Goal: Transaction & Acquisition: Purchase product/service

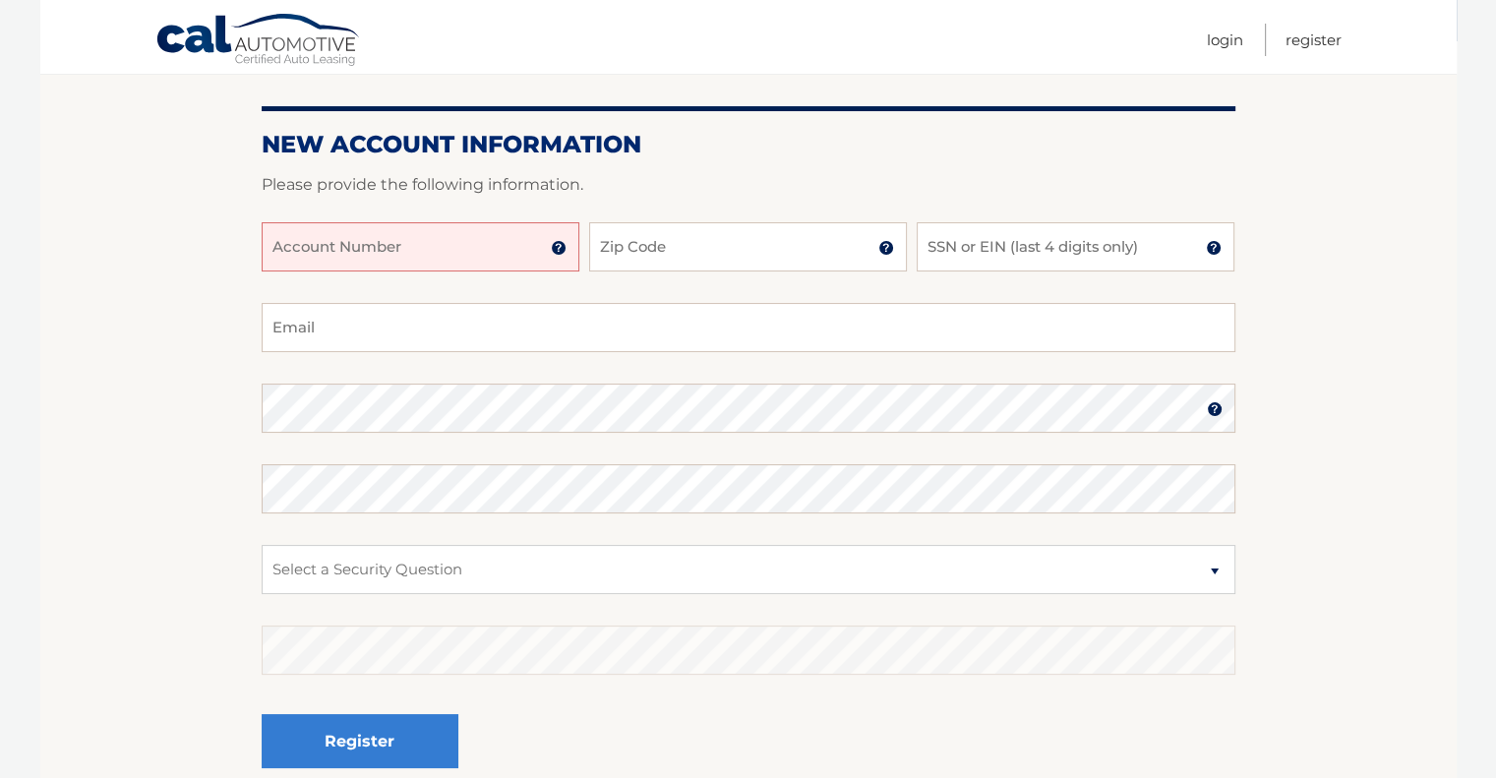
scroll to position [281, 0]
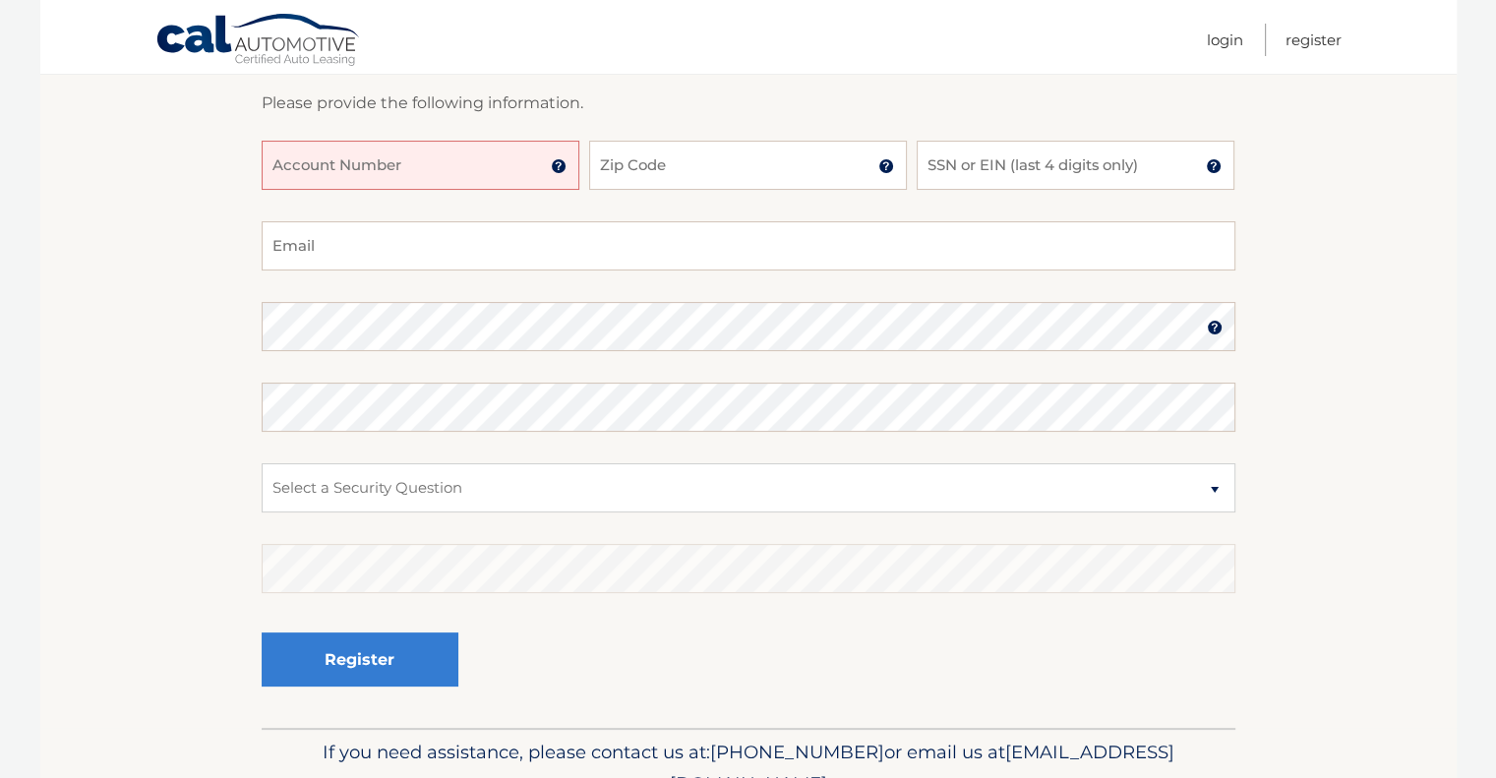
click at [414, 171] on input "Account Number" at bounding box center [421, 165] width 318 height 49
click at [563, 161] on img at bounding box center [559, 166] width 16 height 16
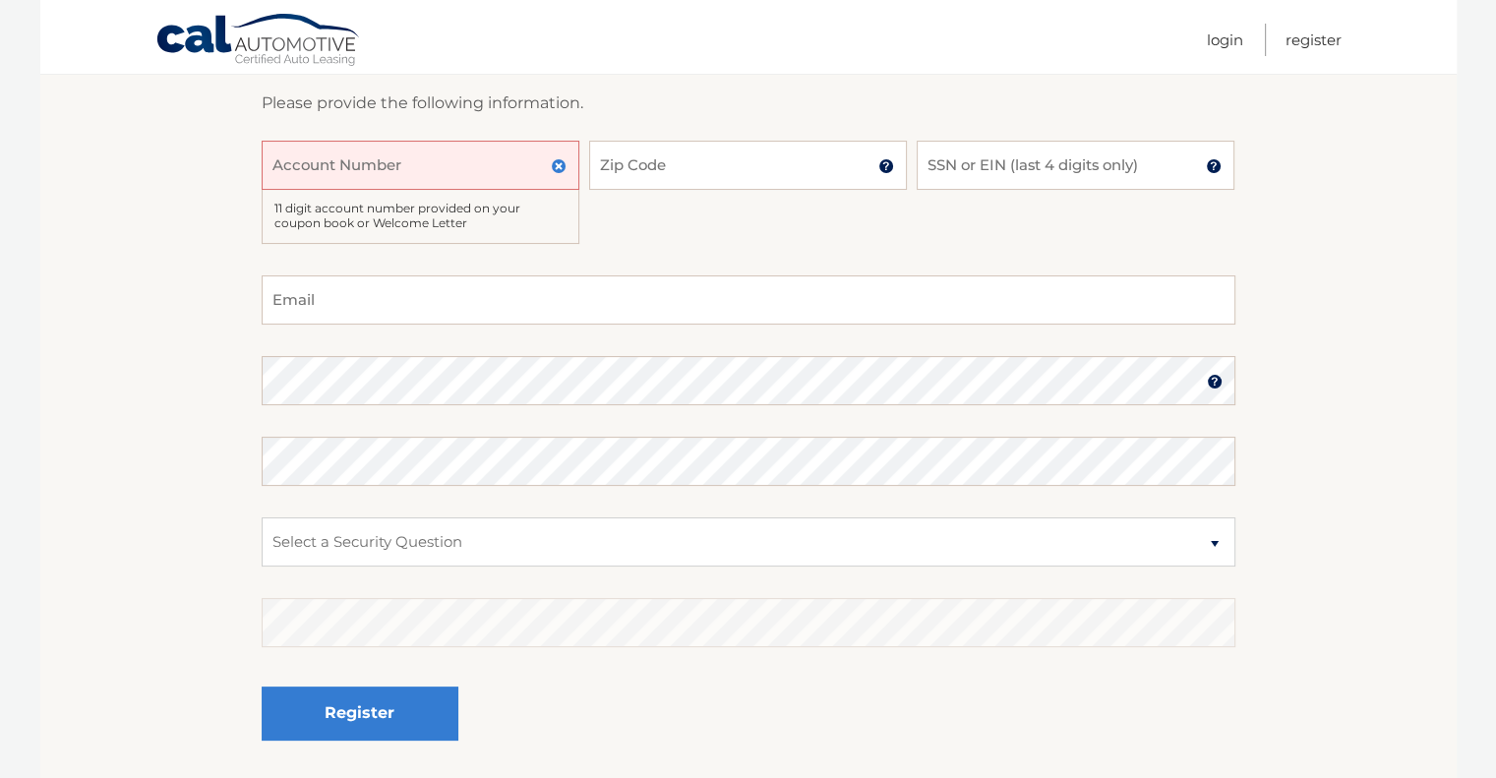
click at [597, 240] on div "Account Number 11 digit account number provided on your coupon book or Welcome …" at bounding box center [749, 208] width 974 height 135
click at [464, 46] on nav "Menu Login Register" at bounding box center [889, 37] width 905 height 74
click at [448, 162] on input "Account Number" at bounding box center [421, 165] width 318 height 49
type input "44456026052"
click at [745, 168] on input "Zip Code" at bounding box center [748, 165] width 318 height 49
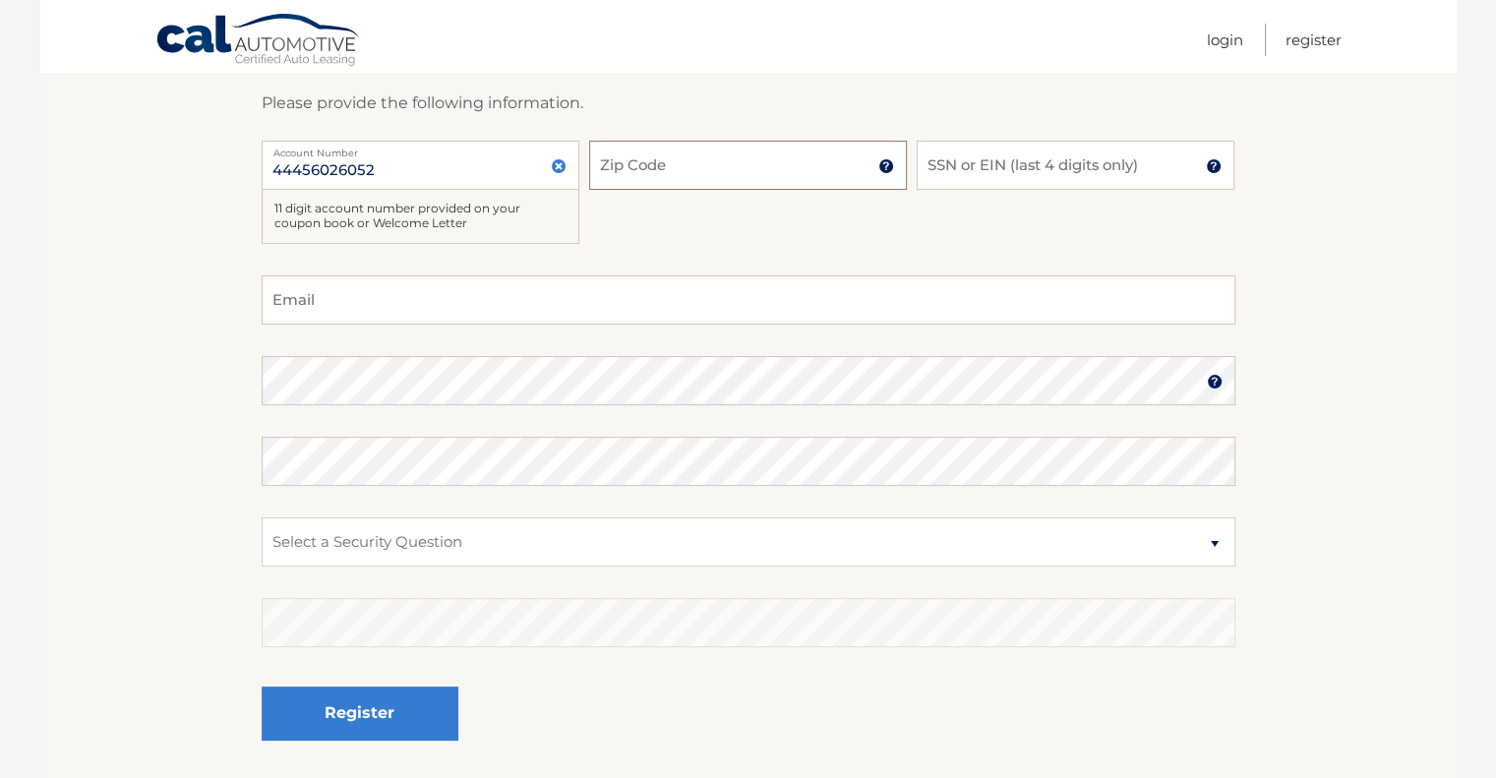
type input "33484"
type input "paulnadrowski@gmail.com"
click at [985, 166] on input "SSN or EIN (last 4 digits only)" at bounding box center [1076, 165] width 318 height 49
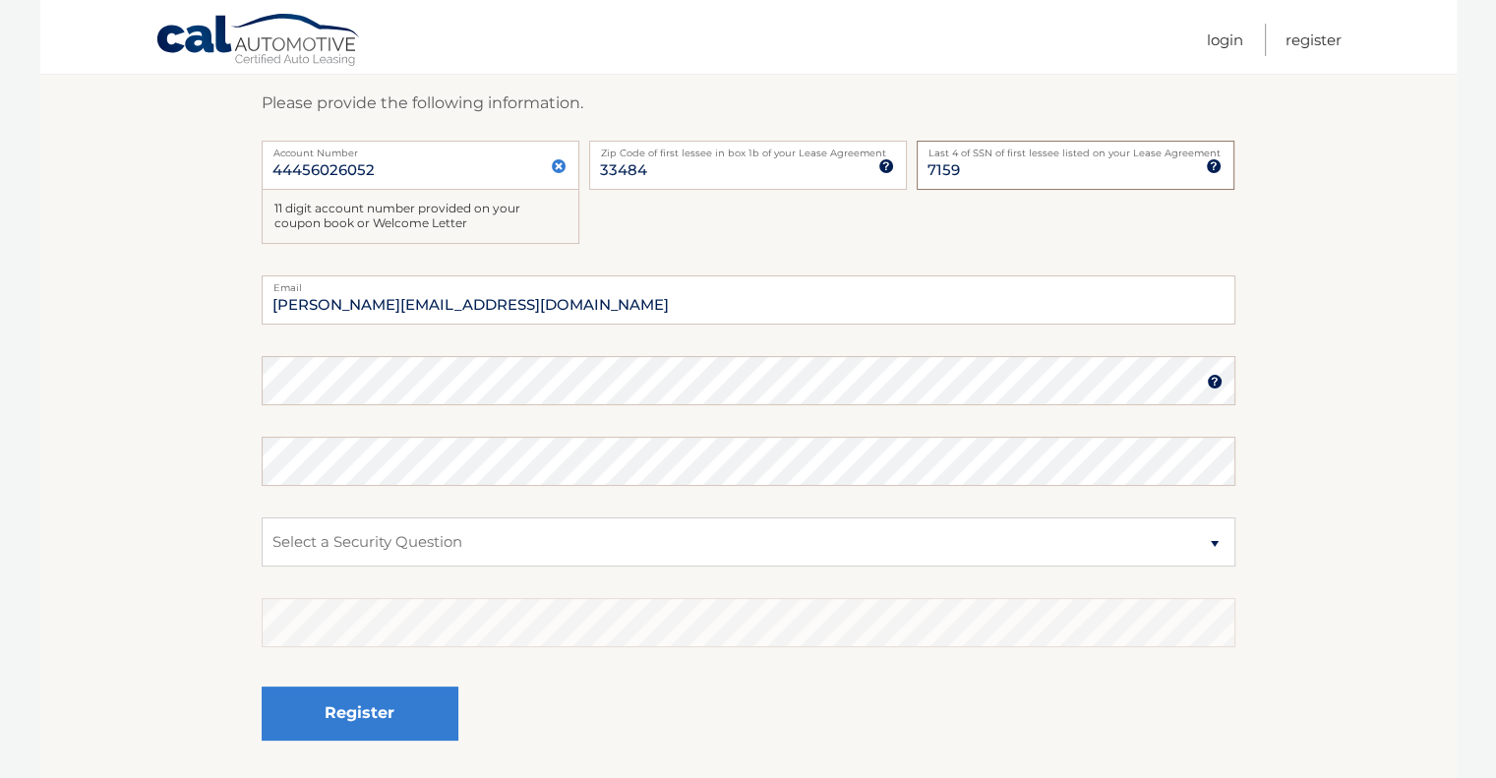
type input "7159"
click at [652, 232] on div "44456026052 Account Number 11 digit account number provided on your coupon book…" at bounding box center [749, 208] width 974 height 135
click at [666, 350] on fieldset "paulnadrowski@gmail.com Email Password Password should be a minimum of 6 charac…" at bounding box center [749, 528] width 974 height 506
click at [577, 542] on select "Select a Security Question What was the name of your elementary school? What is…" at bounding box center [749, 541] width 974 height 49
select select "2"
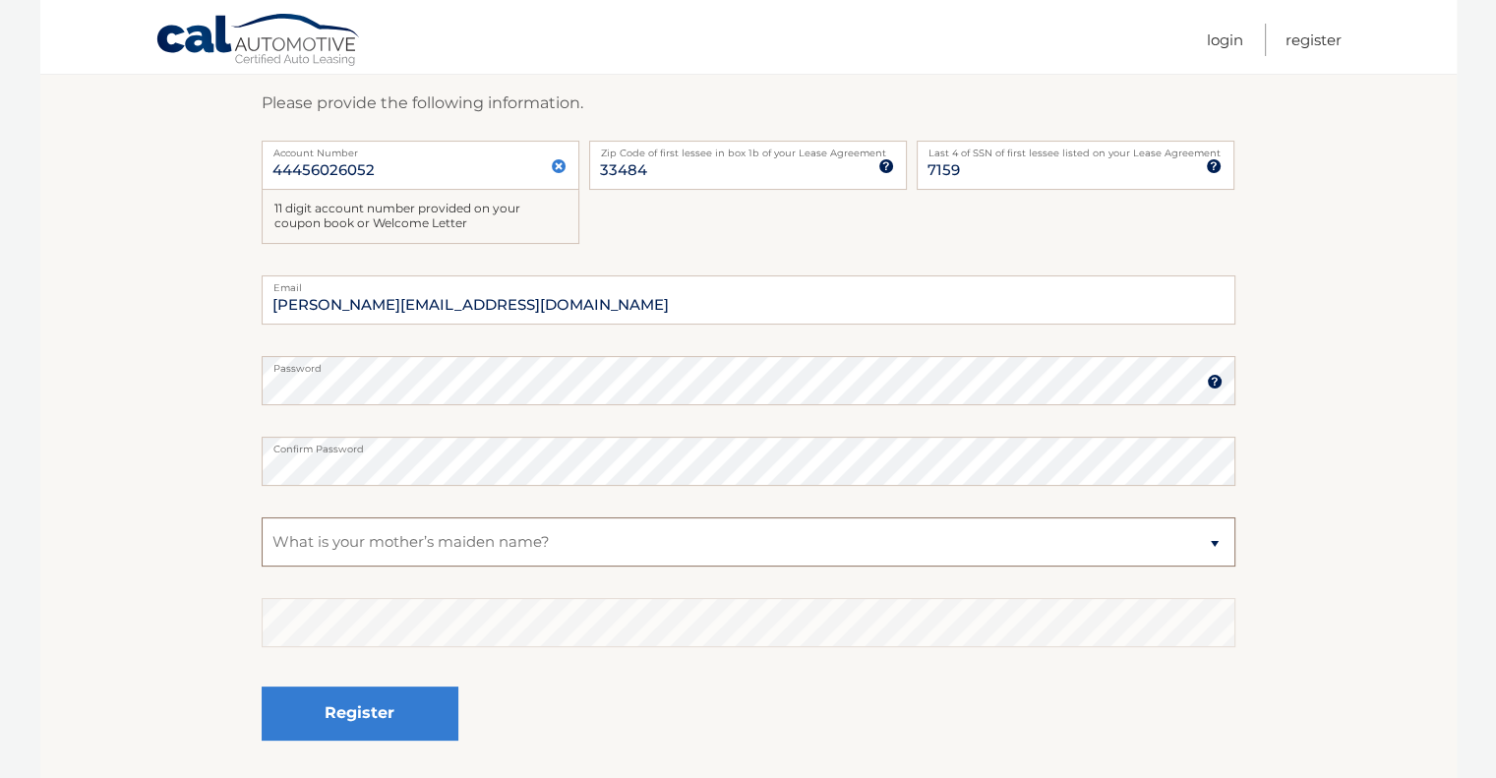
click at [262, 517] on select "Select a Security Question What was the name of your elementary school? What is…" at bounding box center [749, 541] width 974 height 49
click at [794, 540] on select "Select a Security Question What was the name of your elementary school? What is…" at bounding box center [749, 541] width 974 height 49
click at [28, 433] on body "Cal Automotive Menu Login Register Register" at bounding box center [748, 108] width 1496 height 778
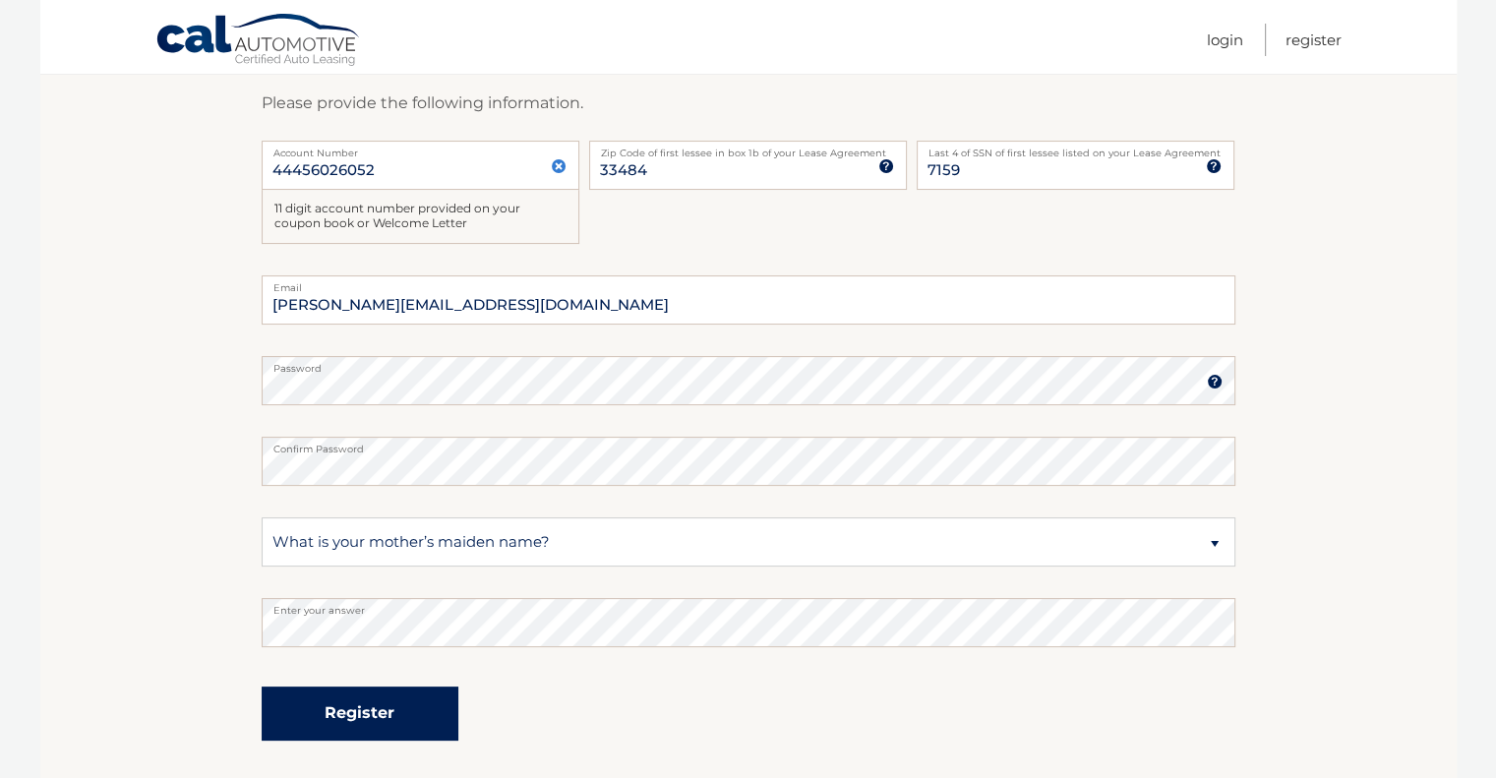
click at [382, 711] on button "Register" at bounding box center [360, 713] width 197 height 54
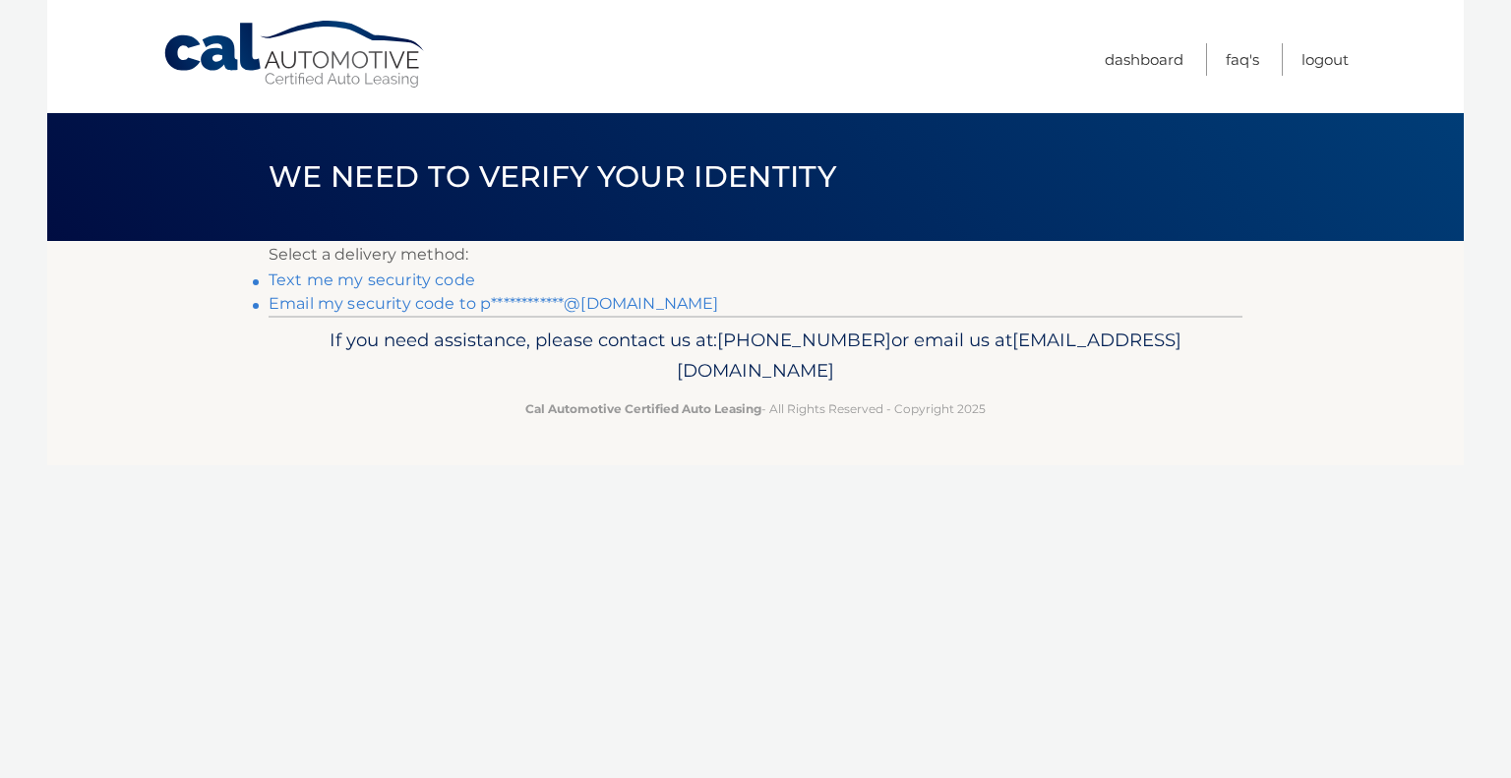
click at [395, 274] on link "Text me my security code" at bounding box center [371, 279] width 207 height 19
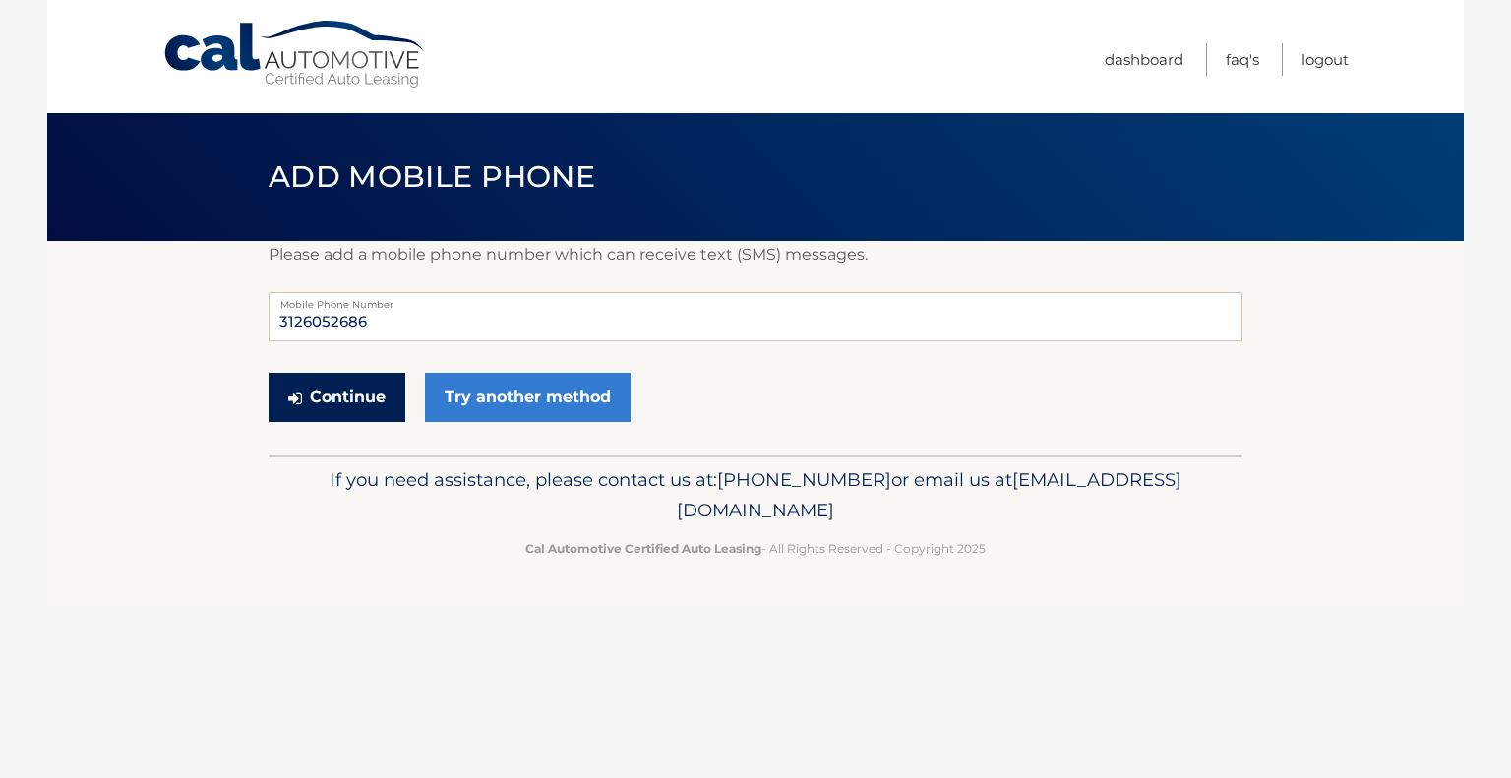
click at [331, 398] on button "Continue" at bounding box center [336, 397] width 137 height 49
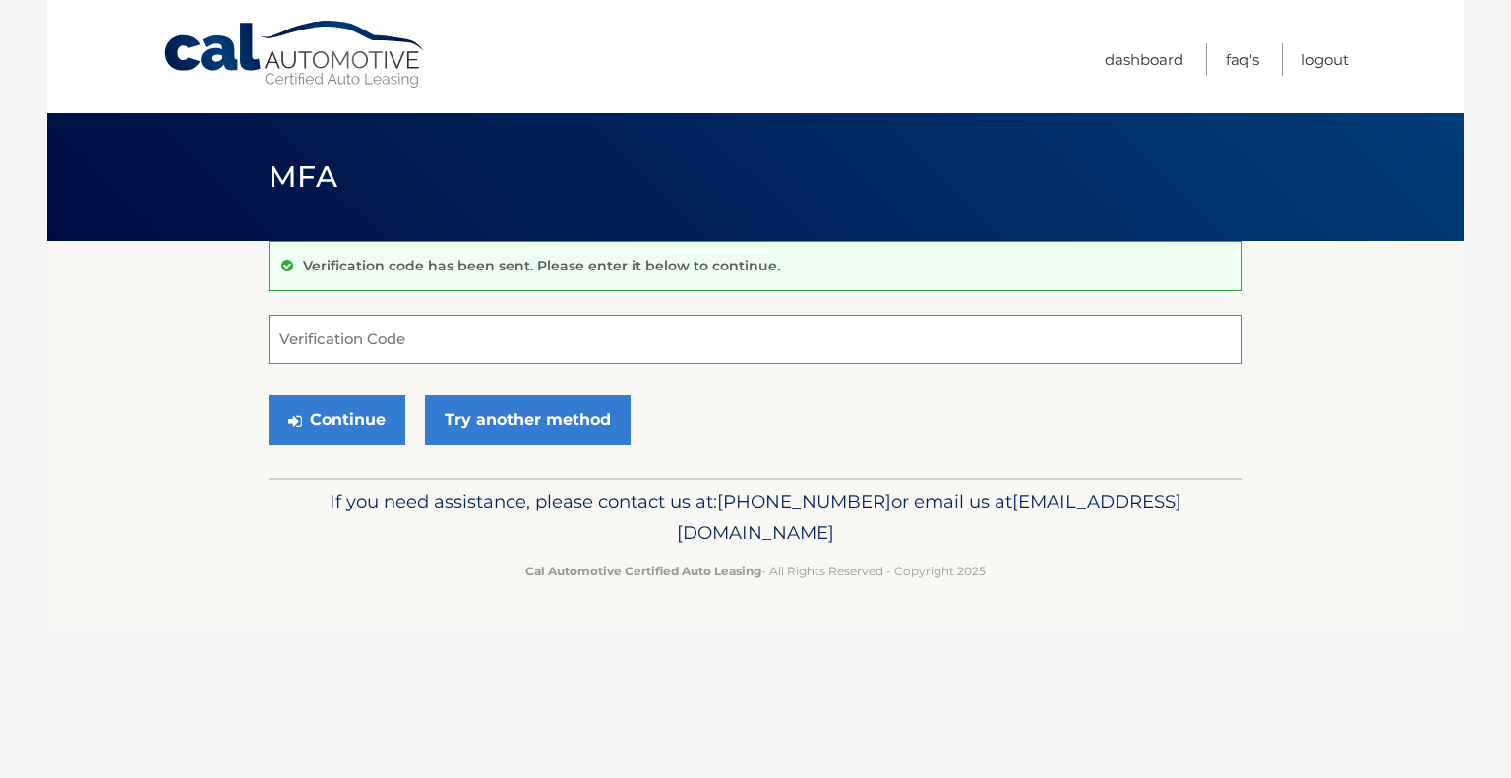
click at [346, 350] on input "Verification Code" at bounding box center [755, 339] width 974 height 49
type input "739118"
click at [322, 417] on button "Continue" at bounding box center [336, 419] width 137 height 49
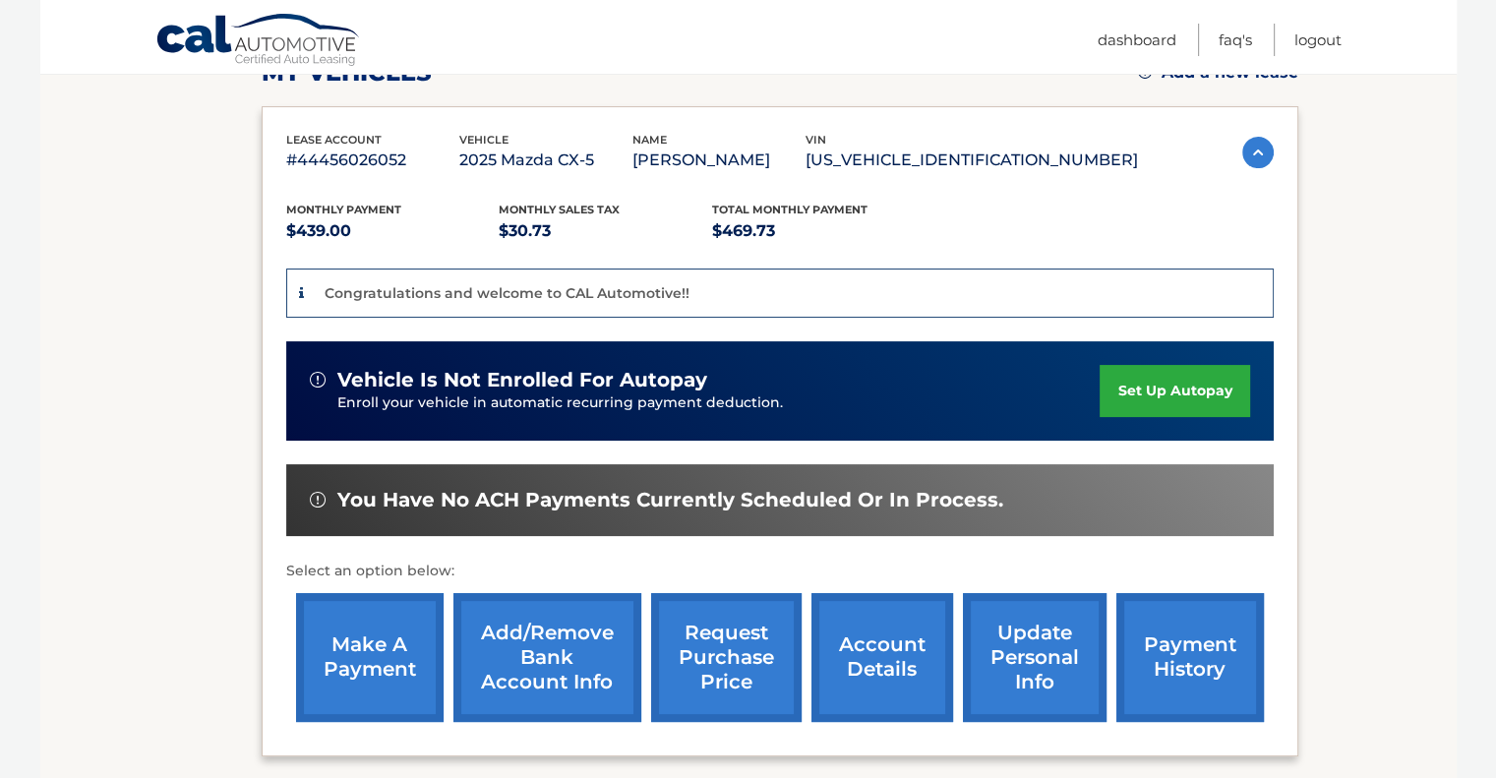
scroll to position [484, 0]
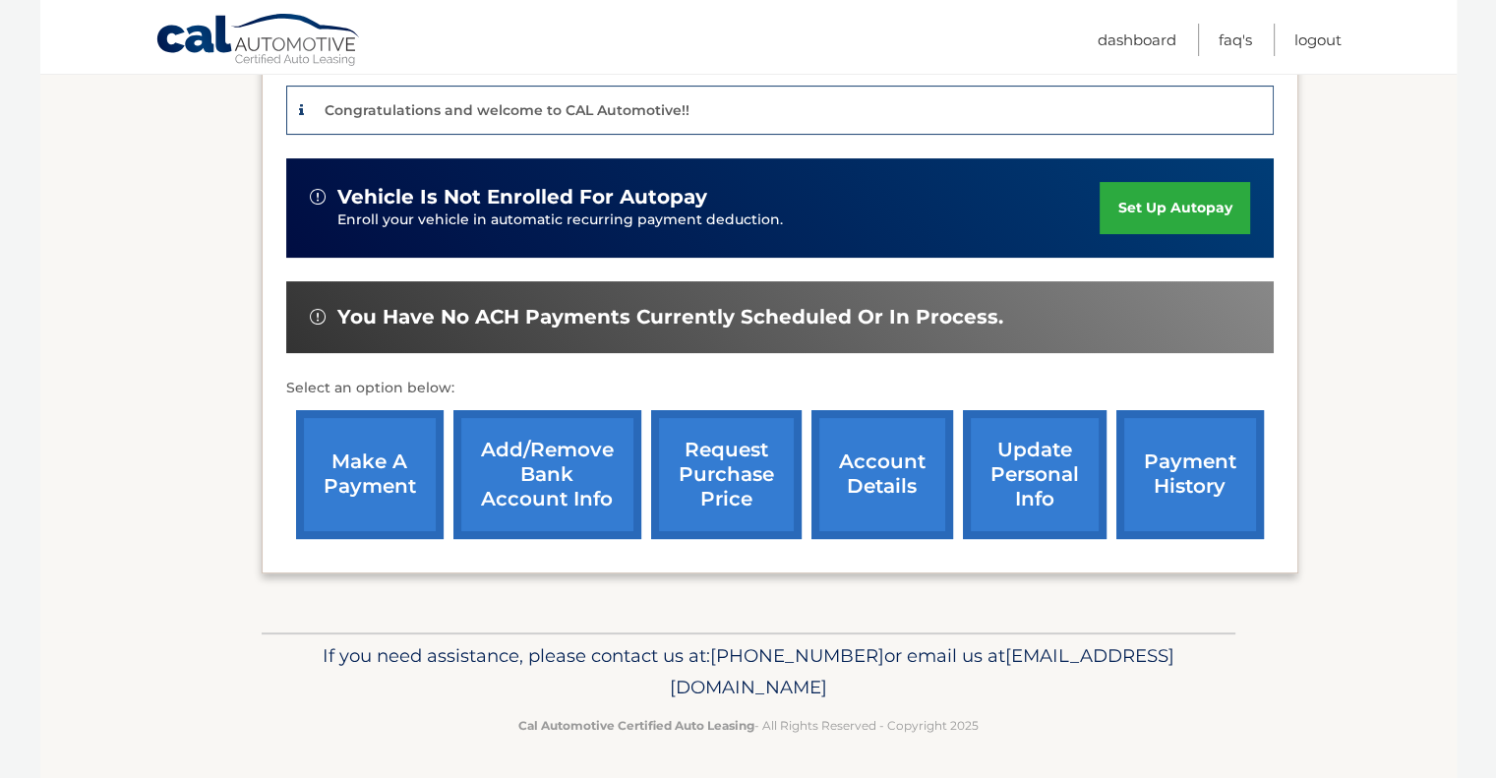
click at [362, 456] on link "make a payment" at bounding box center [370, 474] width 148 height 129
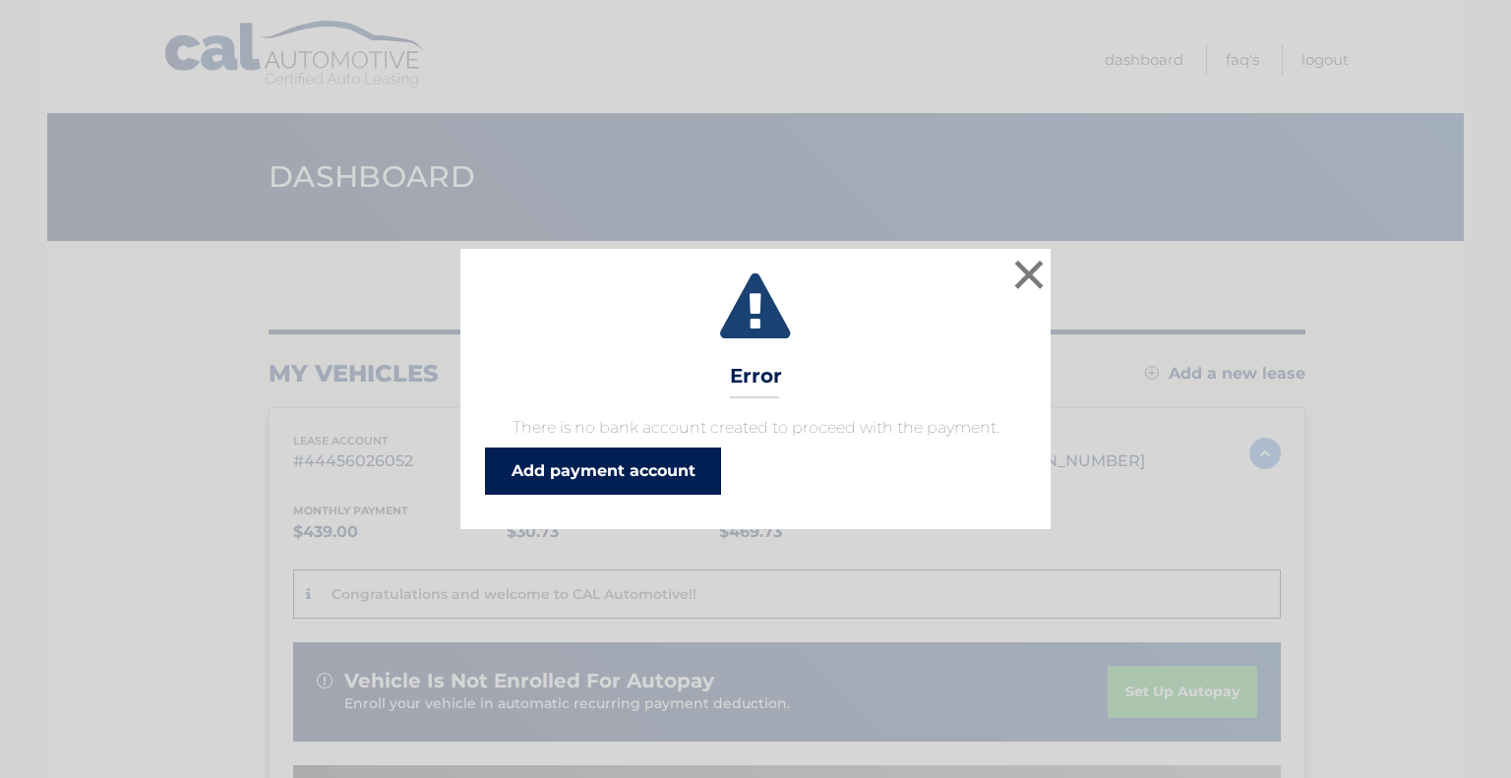
click at [564, 463] on link "Add payment account" at bounding box center [603, 470] width 236 height 47
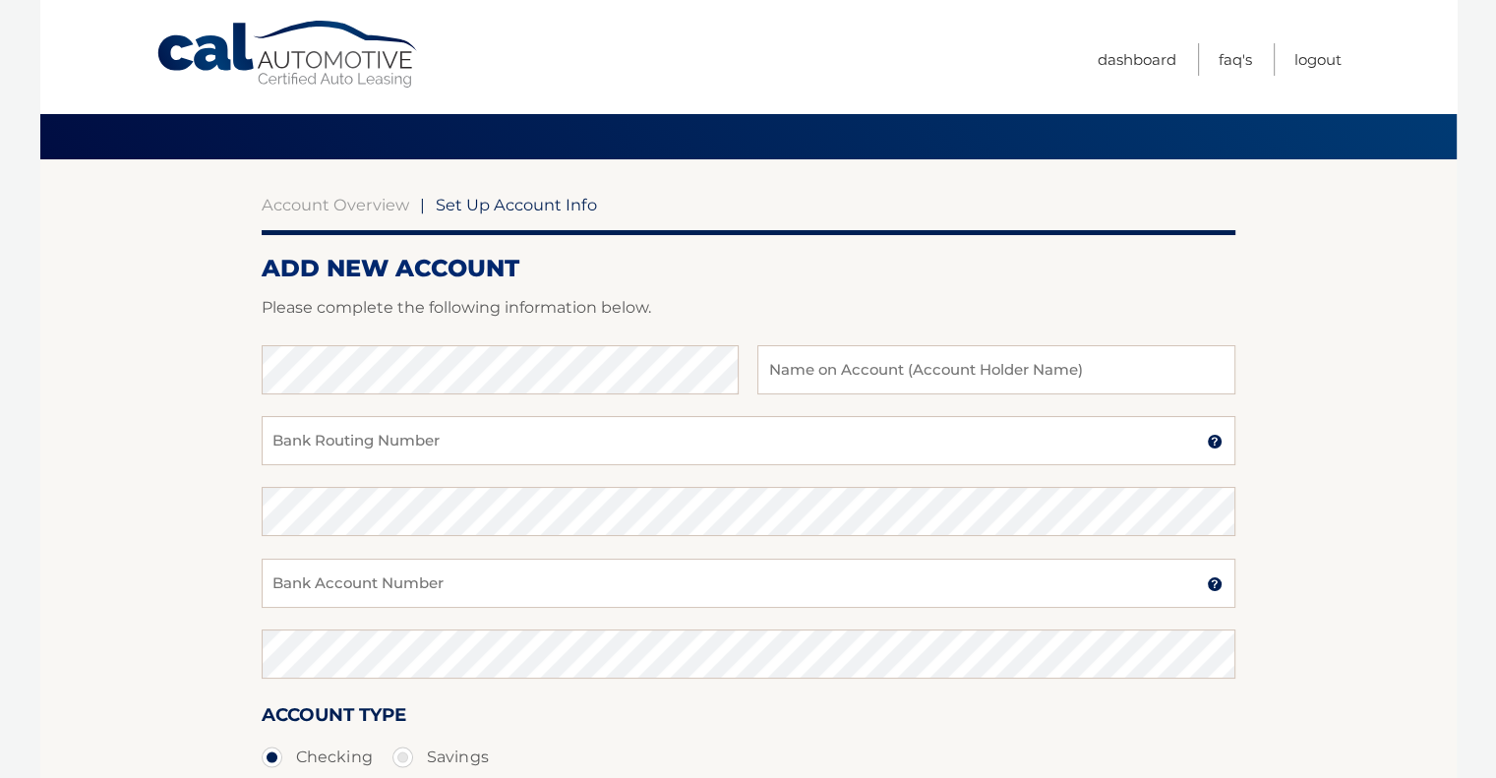
scroll to position [67, 0]
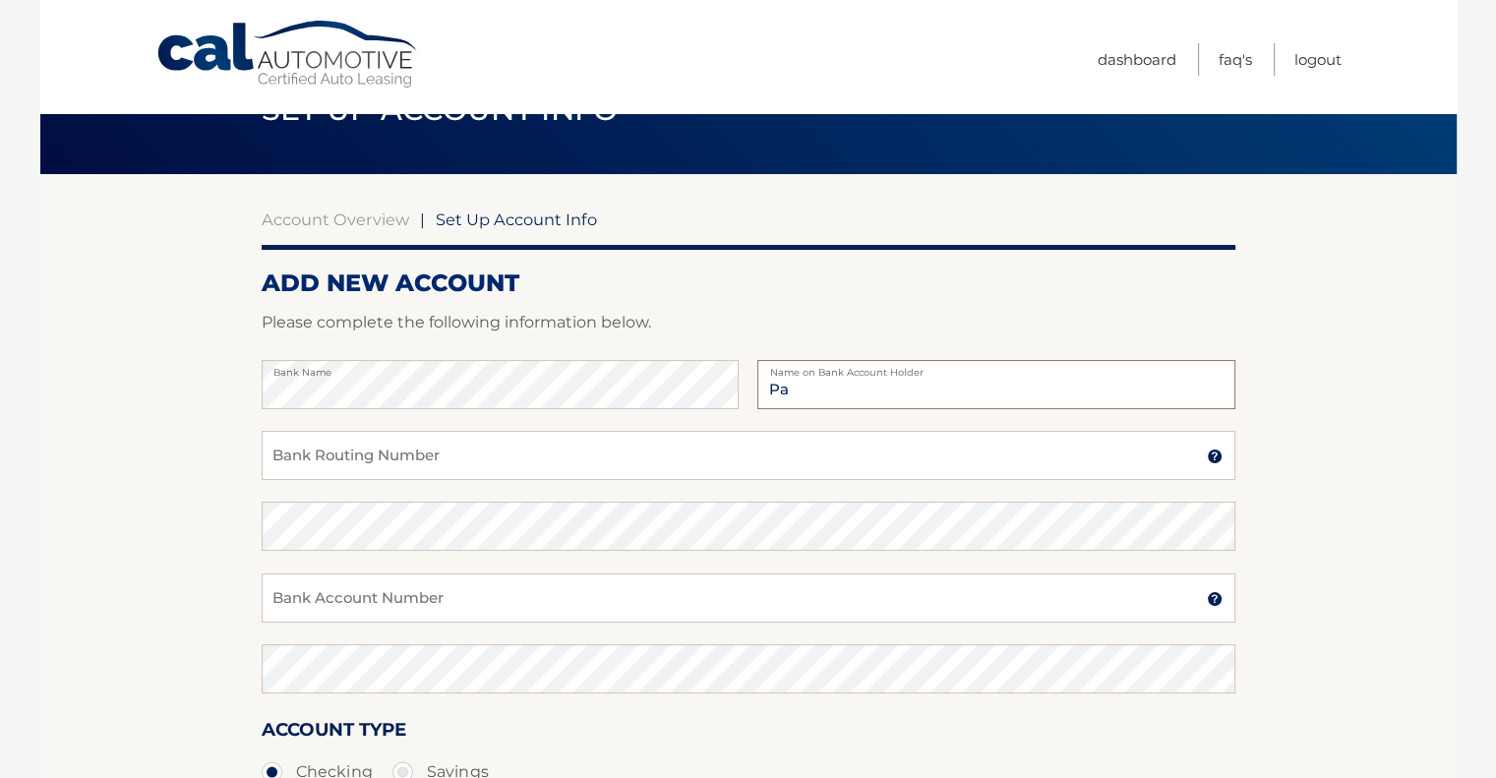
type input "[PERSON_NAME]"
click at [931, 454] on input "Bank Routing Number" at bounding box center [749, 455] width 974 height 49
click at [832, 459] on input "Bank Routing Number" at bounding box center [749, 455] width 974 height 49
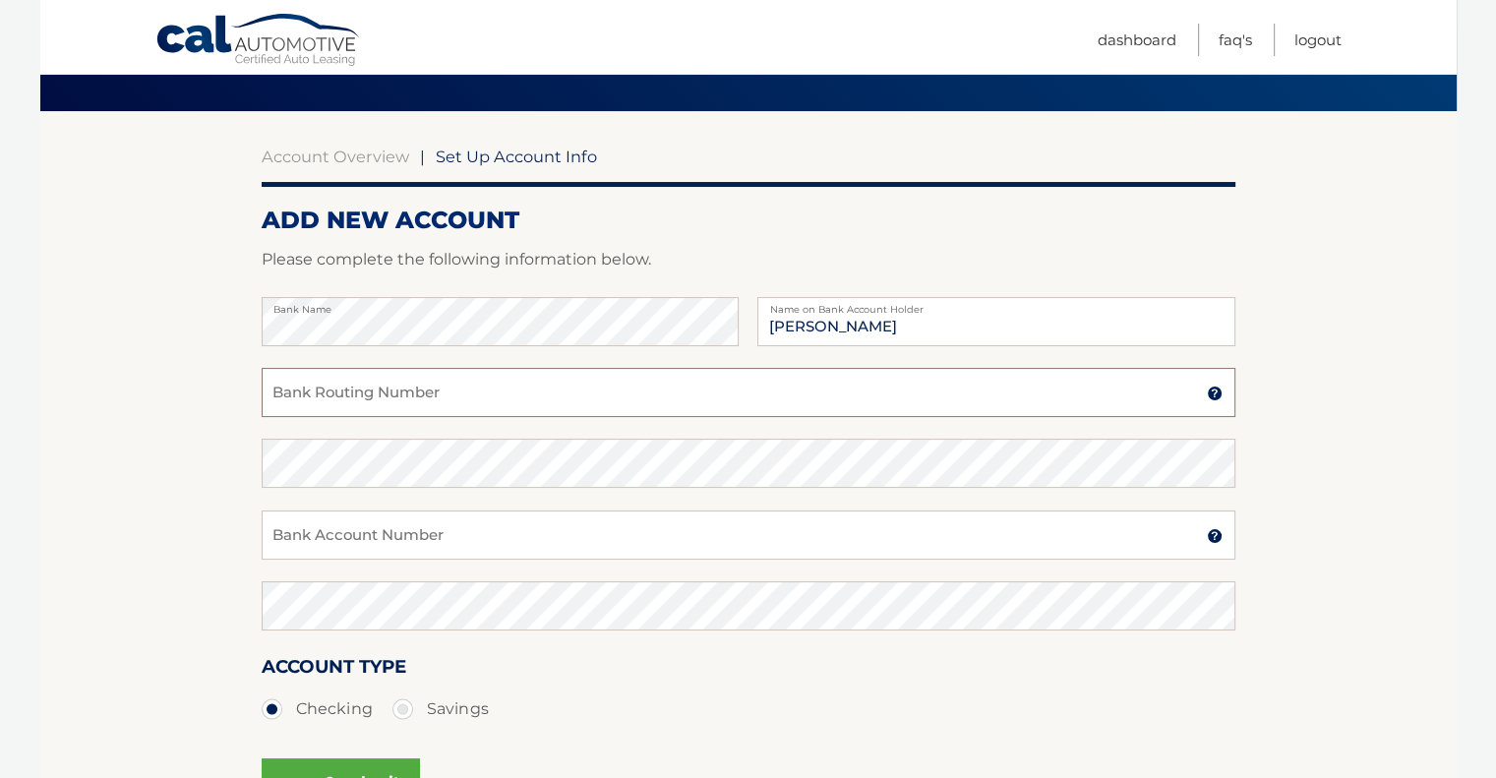
scroll to position [165, 0]
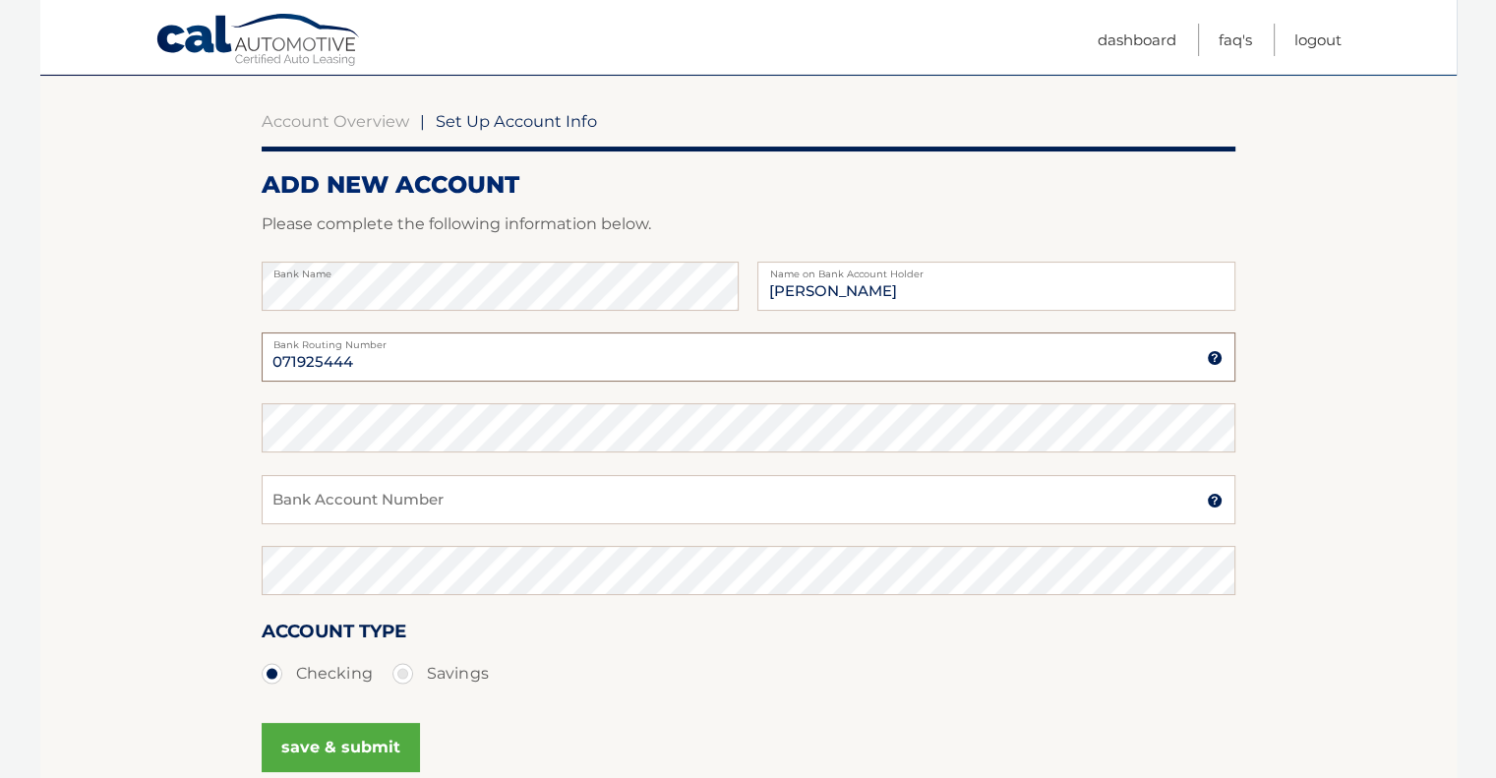
type input "071925444"
click at [910, 491] on input "Bank Account Number" at bounding box center [749, 499] width 974 height 49
type input "3807350726"
click at [881, 545] on div "3807350726 Bank Account Number A 3-17-digit number at the bottom of a check or …" at bounding box center [749, 510] width 974 height 71
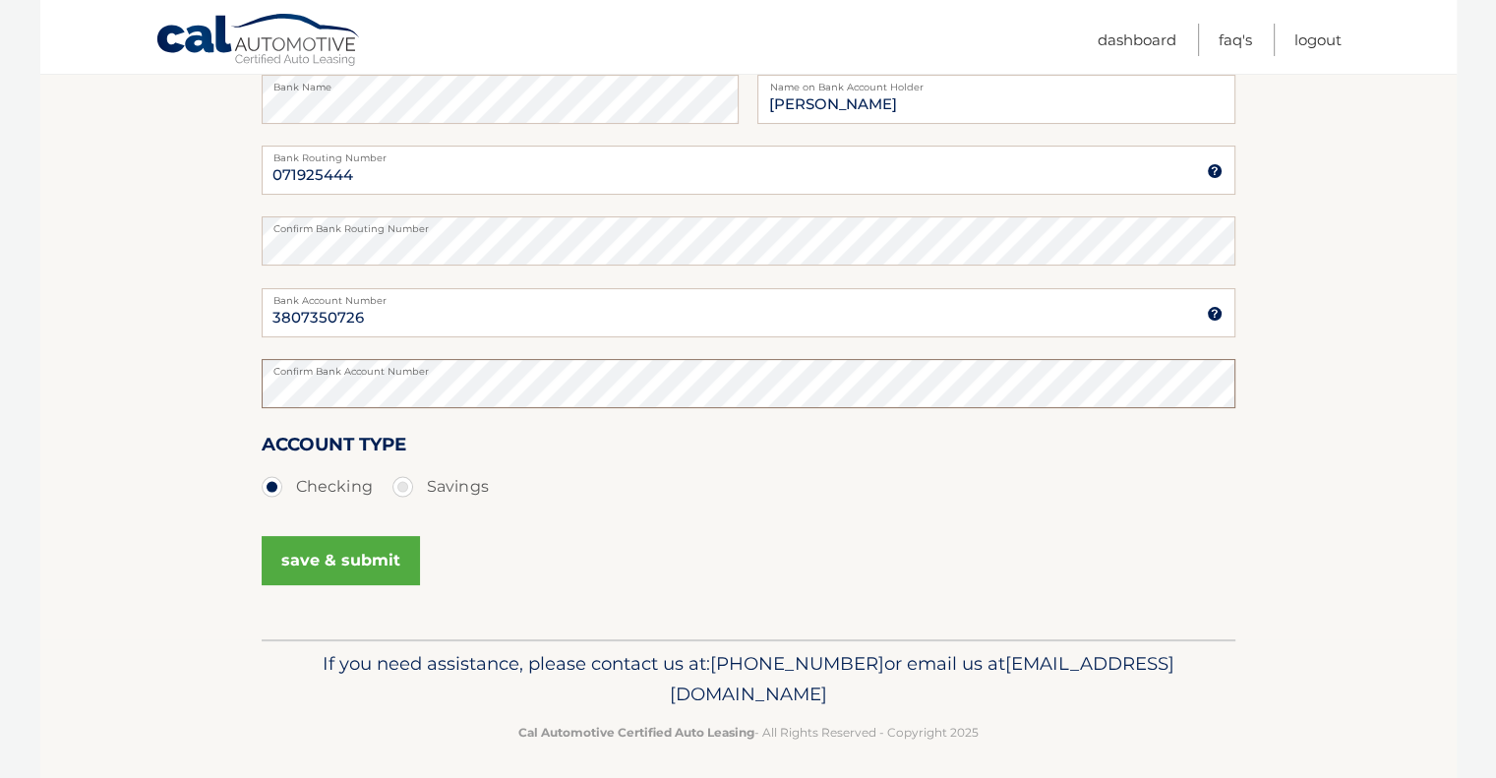
scroll to position [362, 0]
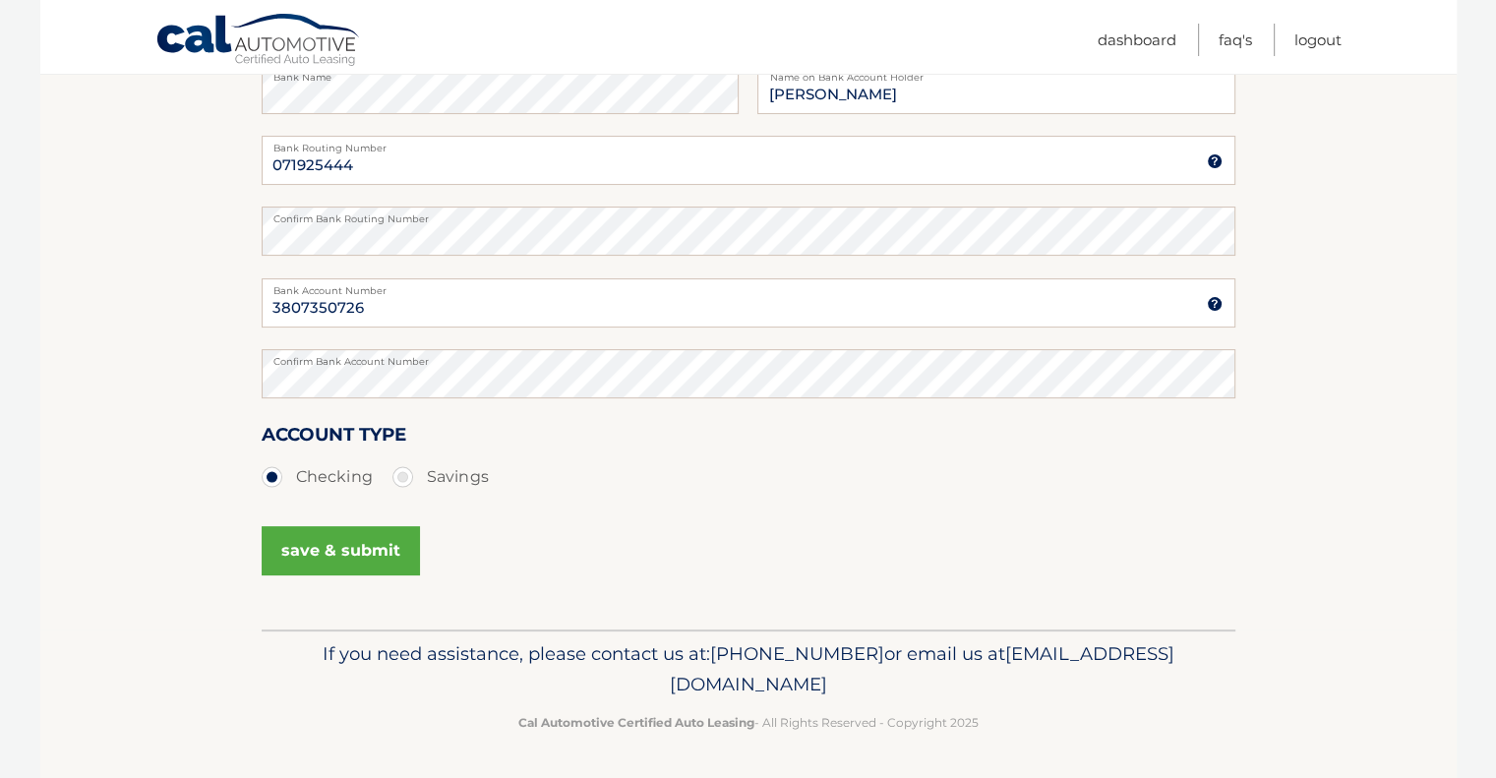
click at [336, 547] on button "save & submit" at bounding box center [341, 550] width 158 height 49
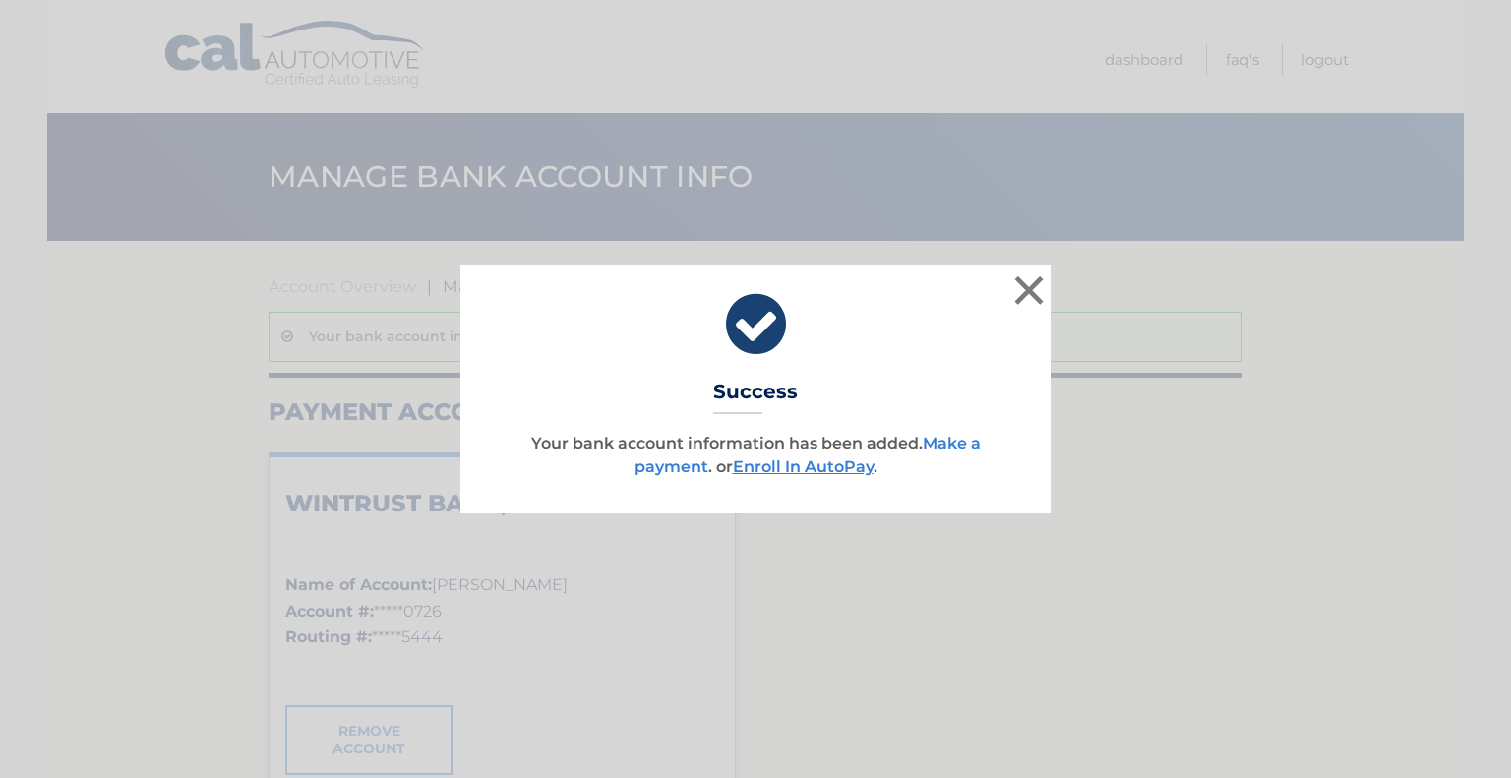
click at [958, 440] on link "Make a payment" at bounding box center [807, 455] width 346 height 42
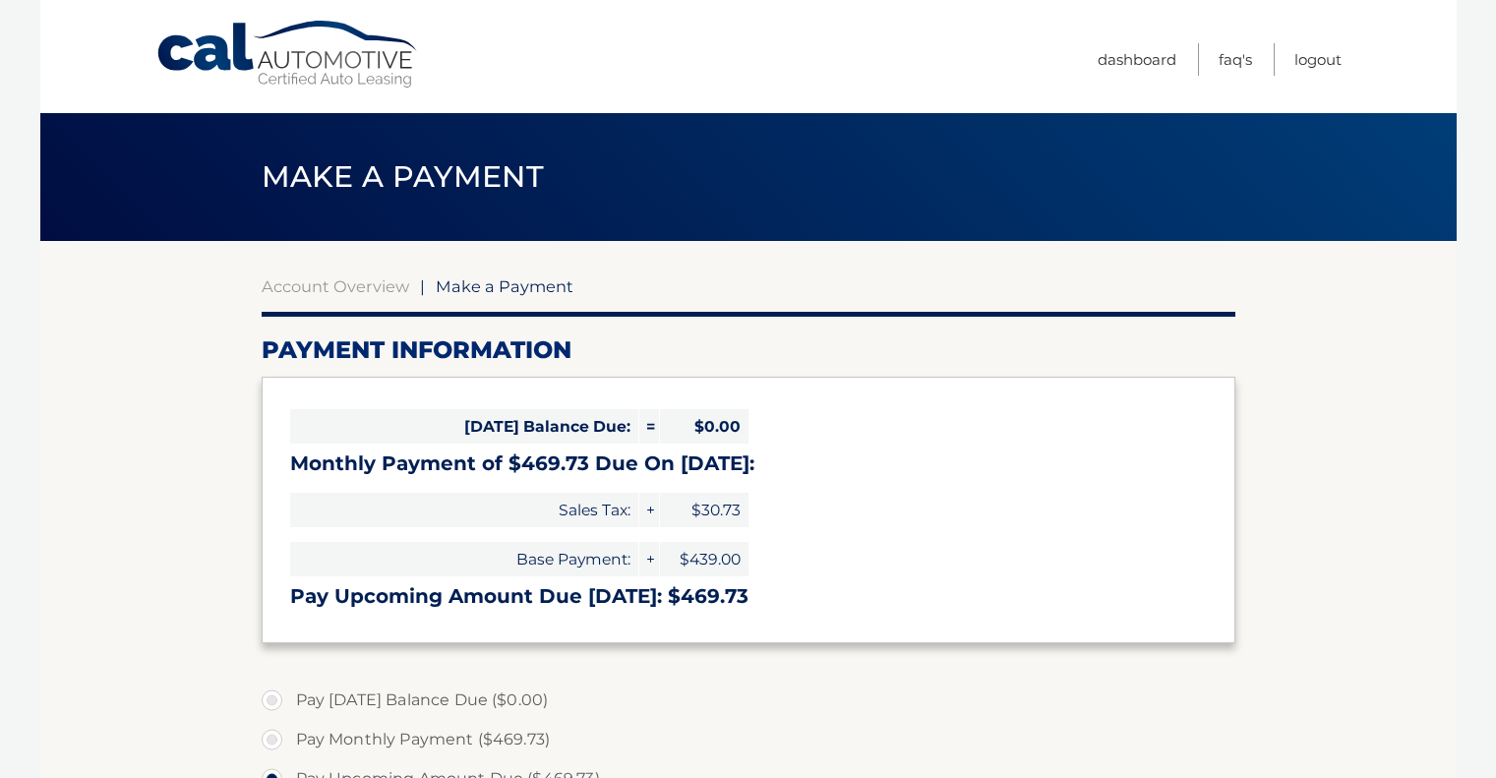
select select "M2M4ZjRmODMtYjYwOS00ZDc2LTkyZTUtODA1M2Q5MDg4Mzhh"
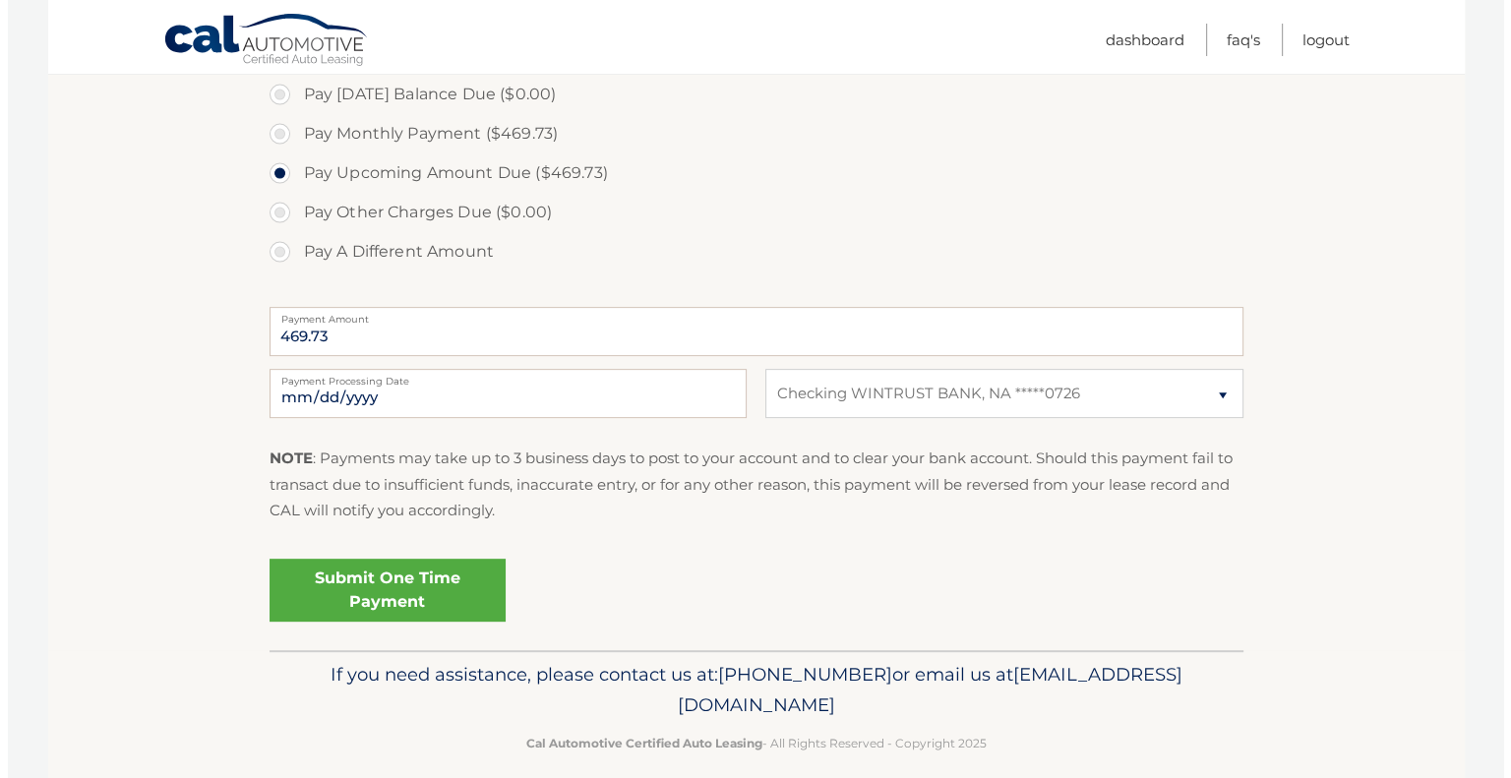
scroll to position [625, 0]
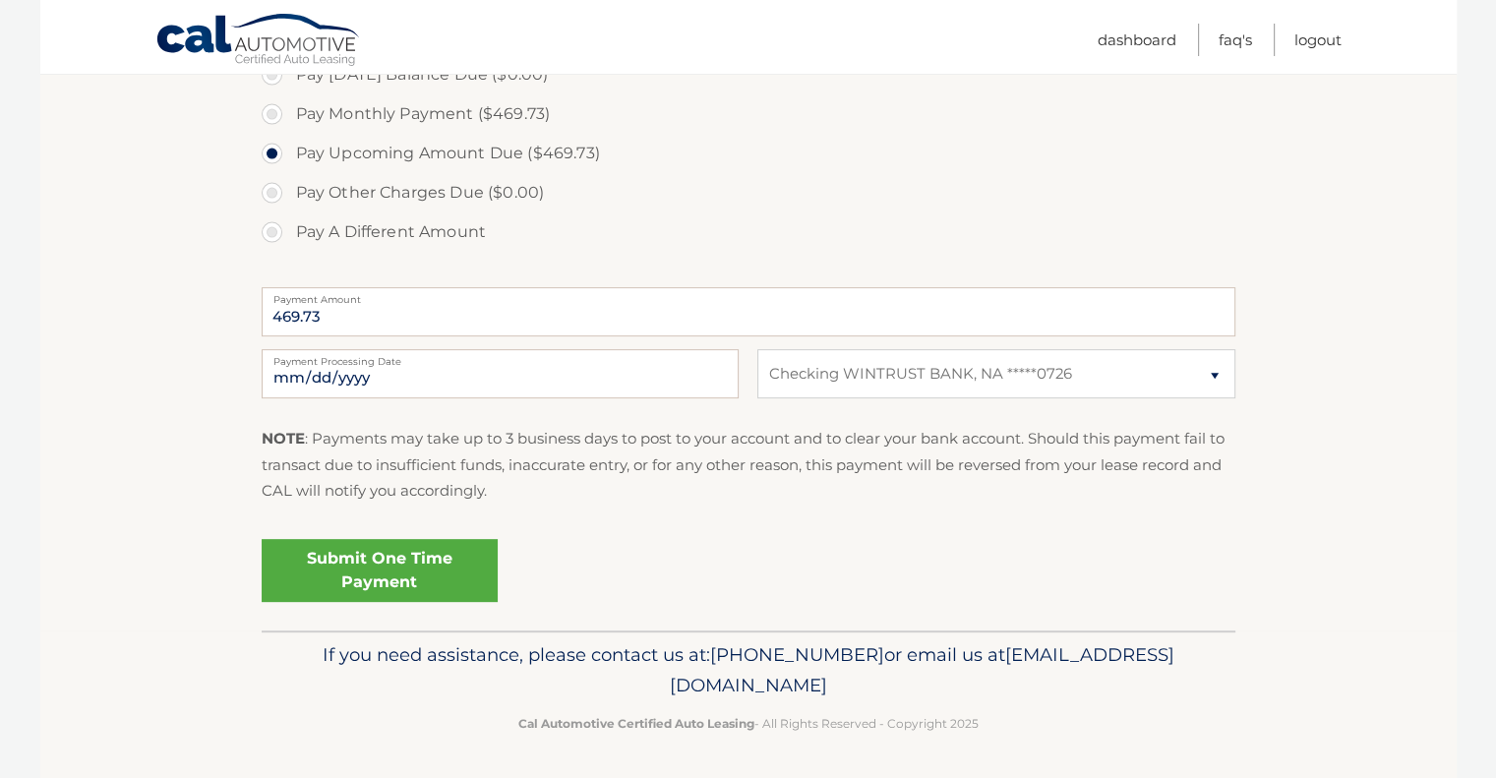
click at [358, 567] on link "Submit One Time Payment" at bounding box center [380, 570] width 236 height 63
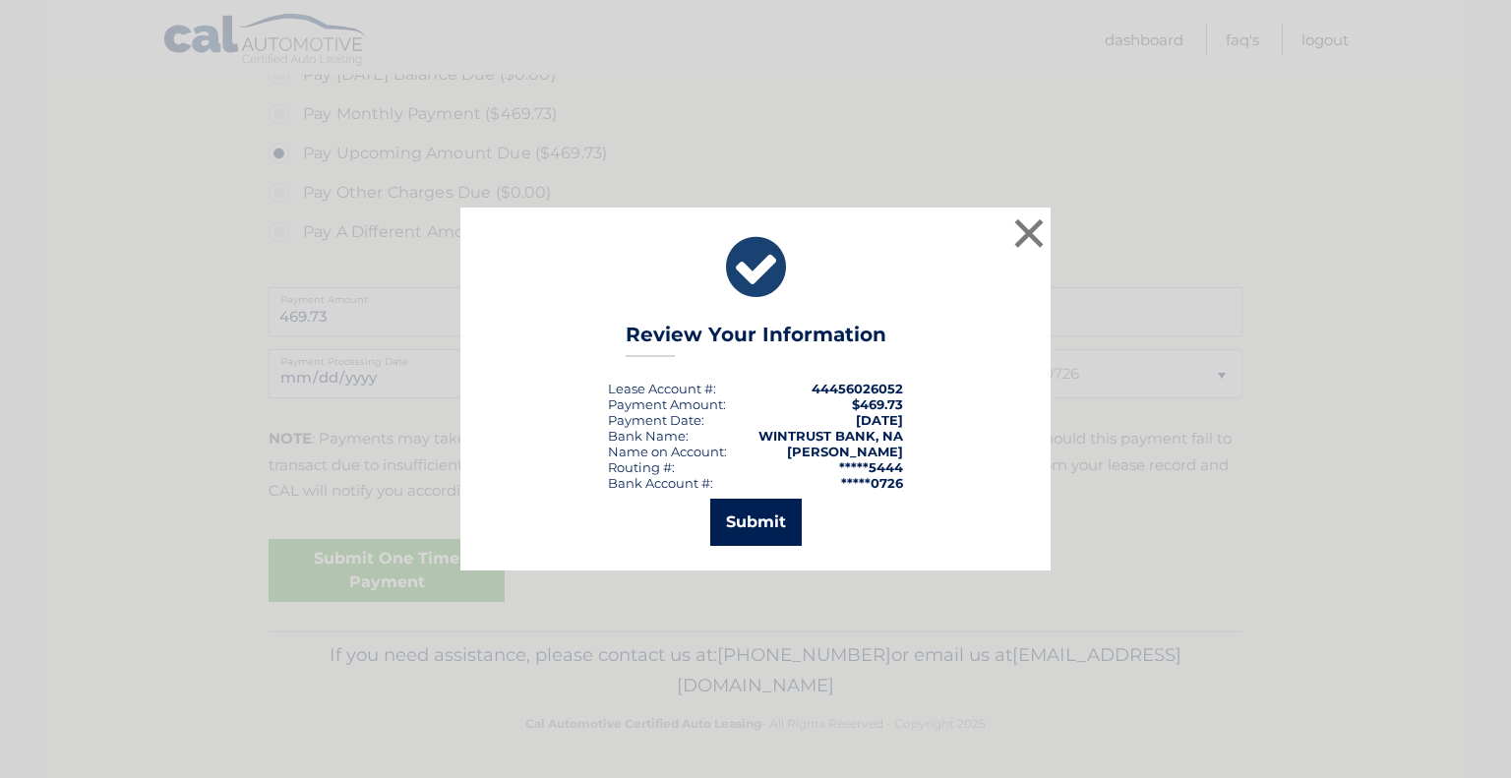
click at [727, 525] on button "Submit" at bounding box center [755, 522] width 91 height 47
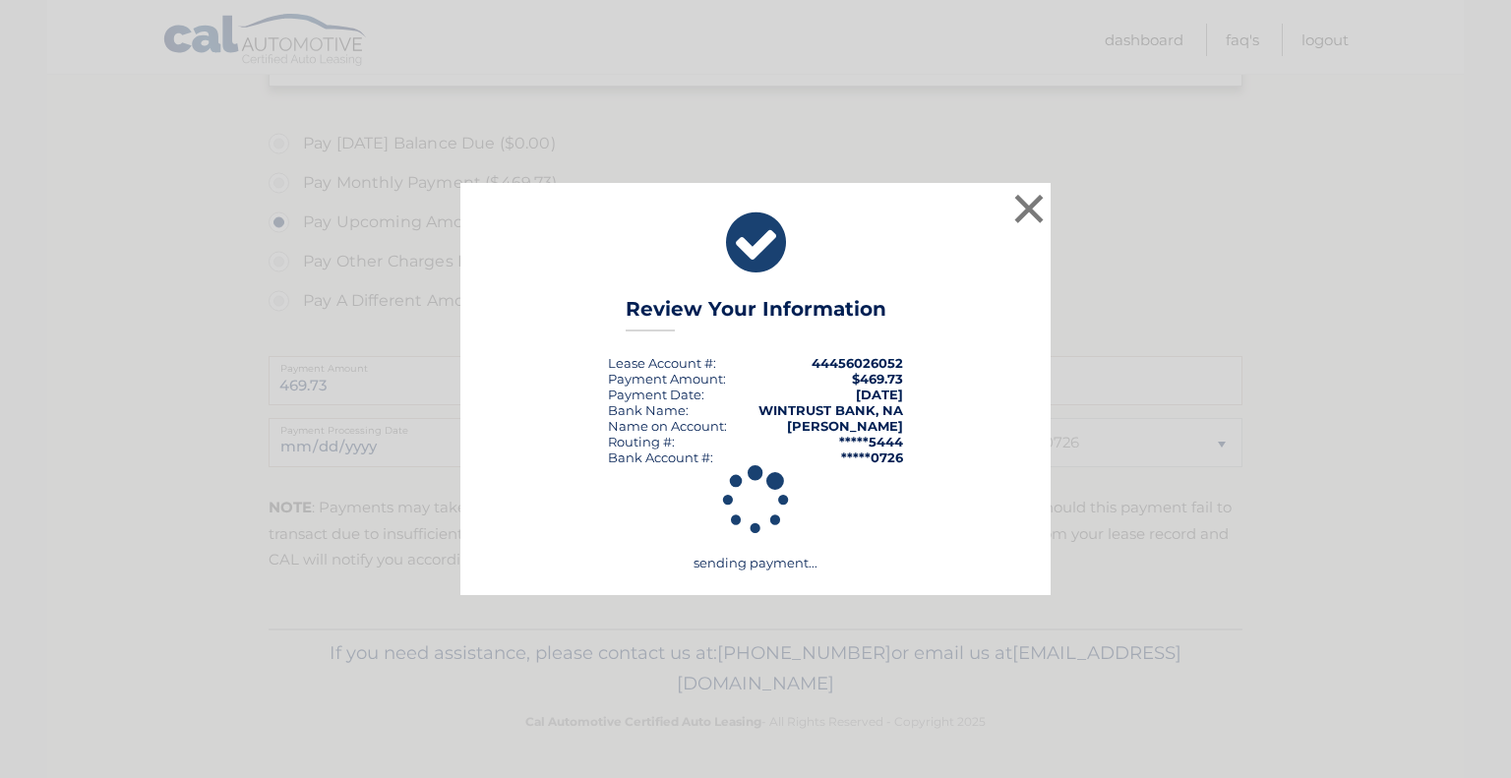
scroll to position [555, 0]
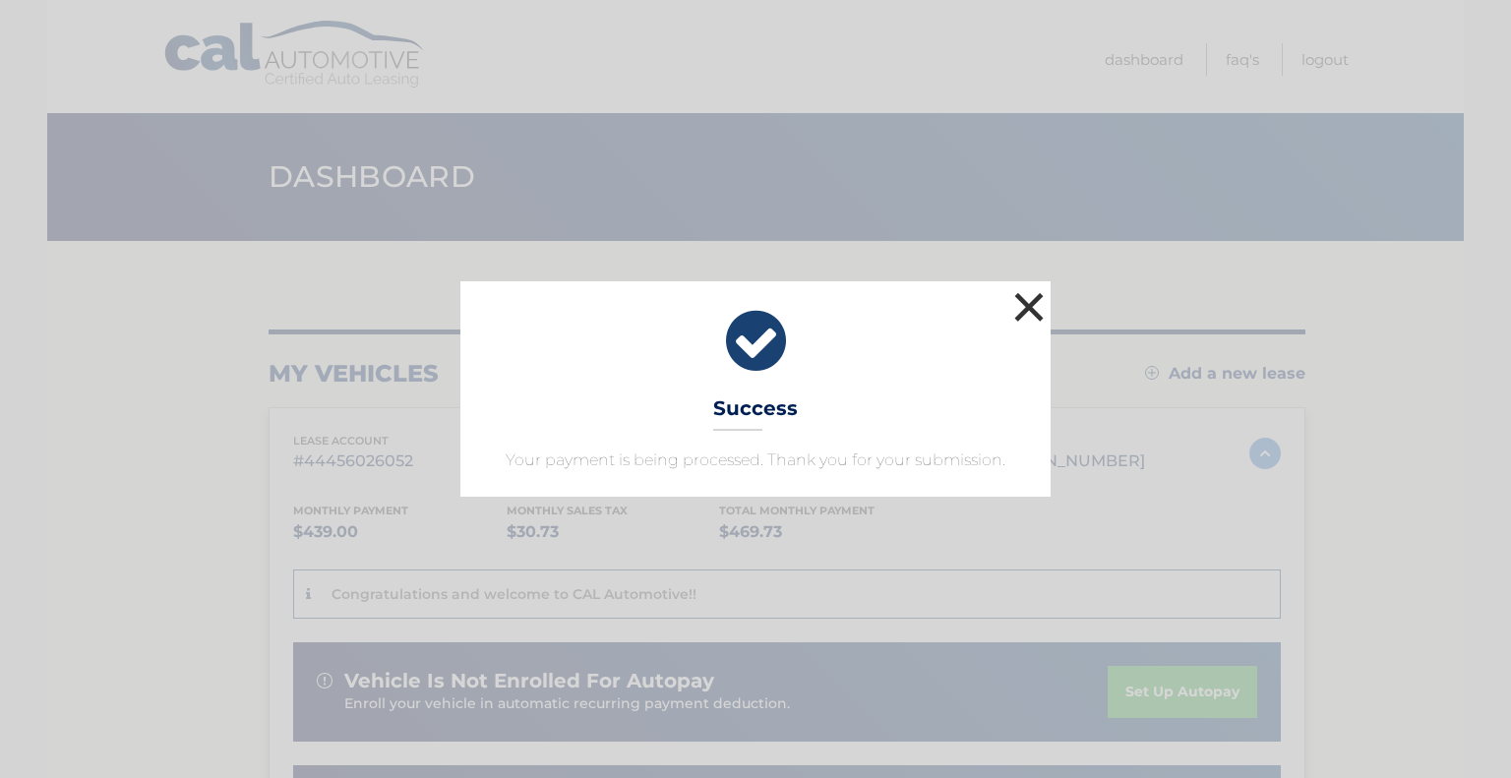
click at [1016, 298] on button "×" at bounding box center [1028, 306] width 39 height 39
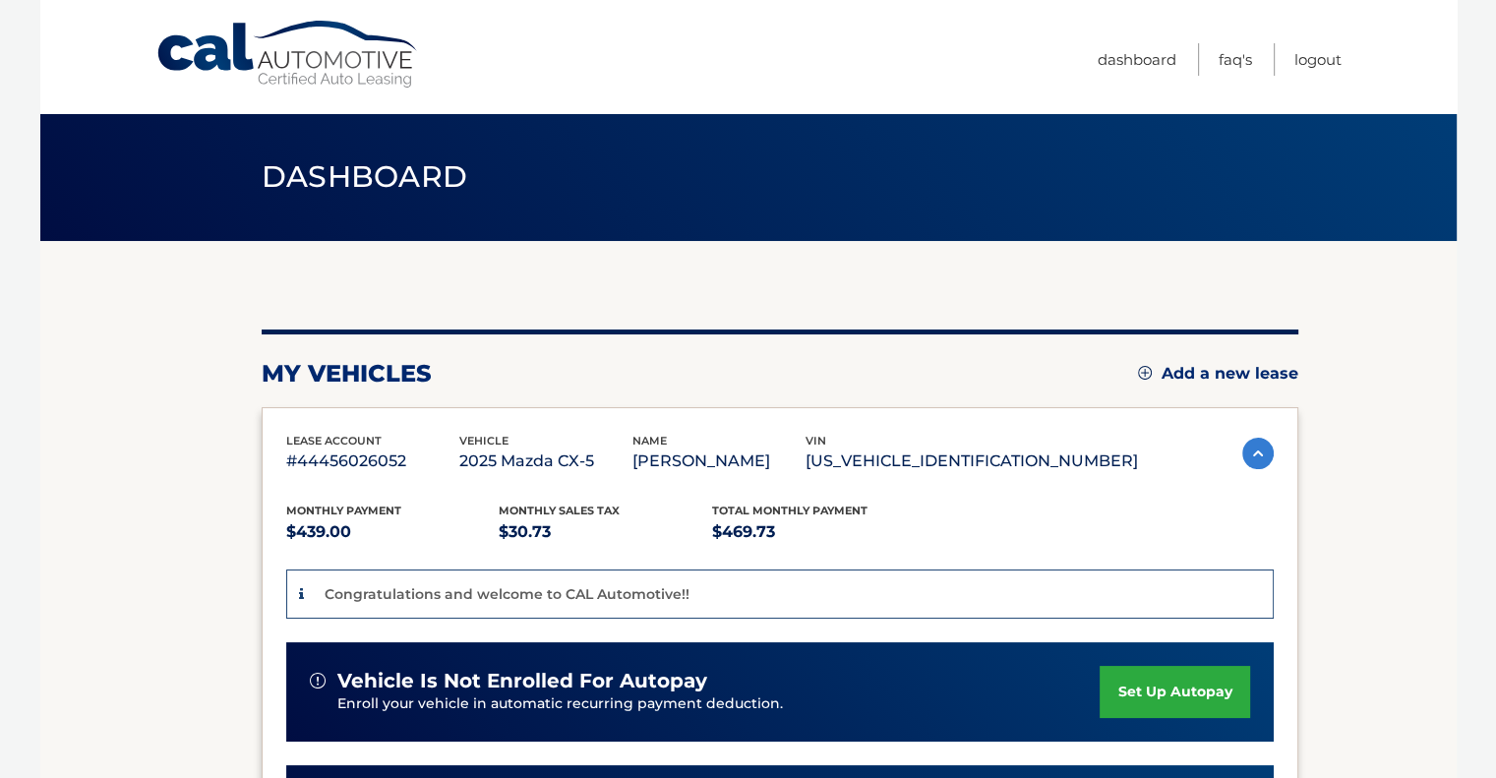
click at [1457, 327] on body "Cal Automotive Menu Dashboard FAQ's Logout" at bounding box center [748, 389] width 1496 height 778
click at [1137, 53] on link "Dashboard" at bounding box center [1137, 59] width 79 height 32
click at [1318, 54] on link "Logout" at bounding box center [1317, 59] width 47 height 32
